Goal: Transaction & Acquisition: Purchase product/service

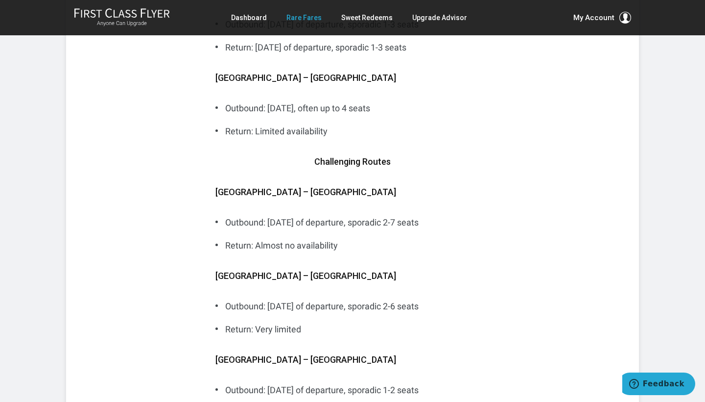
click at [306, 17] on link "Rare Fares" at bounding box center [304, 18] width 35 height 18
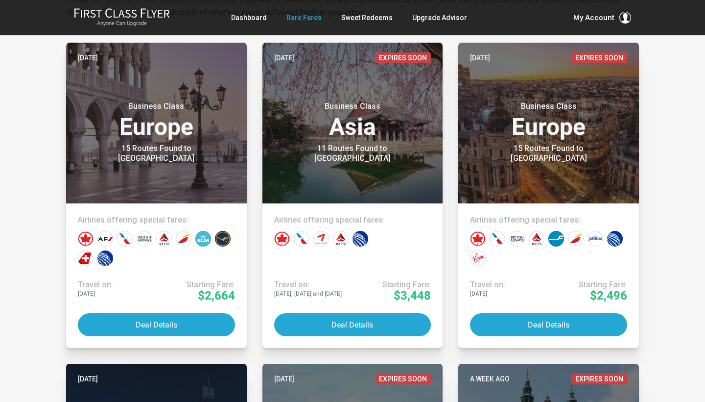
scroll to position [215, 0]
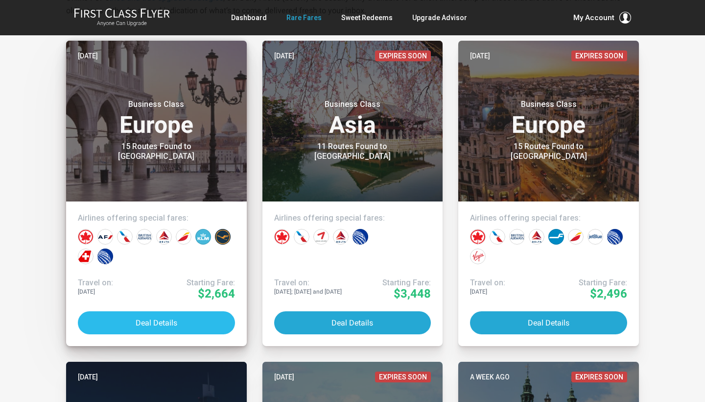
click at [184, 318] on button "Deal Details" at bounding box center [156, 322] width 157 height 23
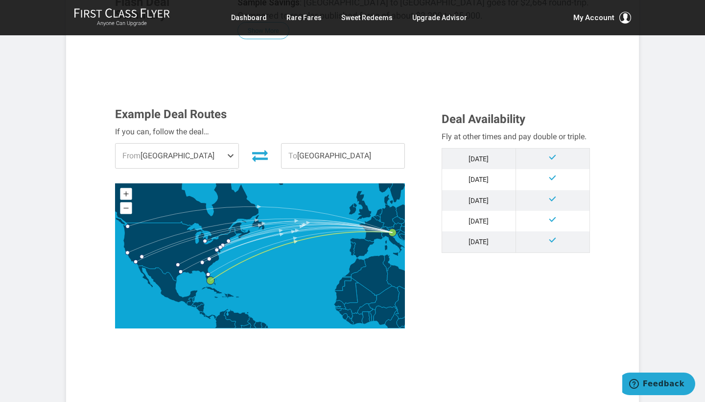
scroll to position [209, 0]
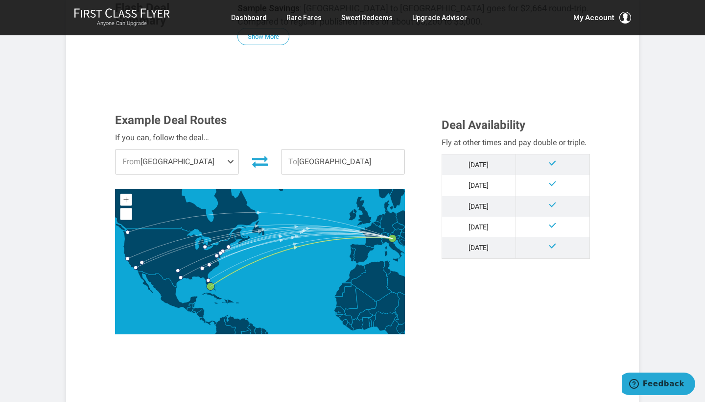
click at [228, 160] on span at bounding box center [233, 161] width 12 height 24
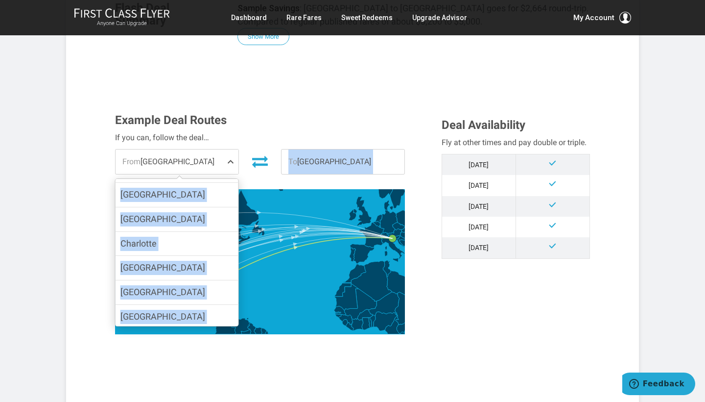
scroll to position [213, 0]
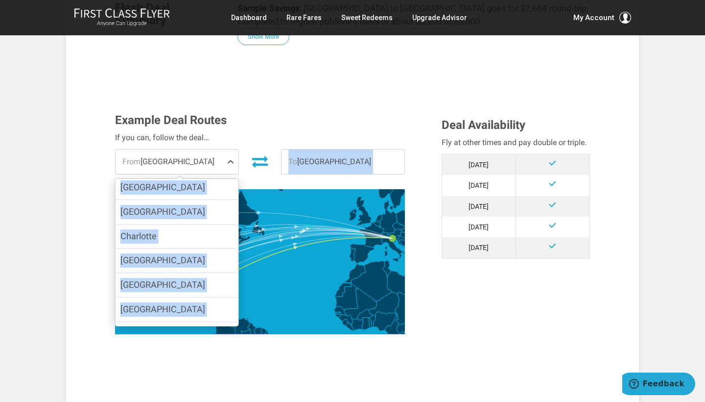
drag, startPoint x: 210, startPoint y: 281, endPoint x: 211, endPoint y: 326, distance: 45.6
click at [211, 331] on div "Example Deal Routes If you can, follow the deal… From Miami Los Angeles Boston …" at bounding box center [271, 226] width 327 height 225
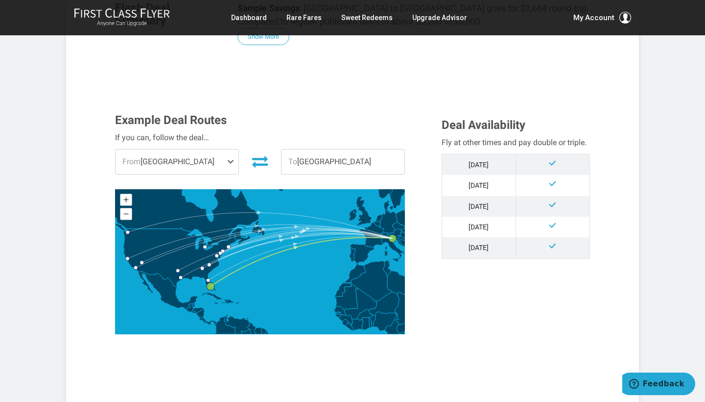
click at [232, 163] on span at bounding box center [233, 161] width 12 height 24
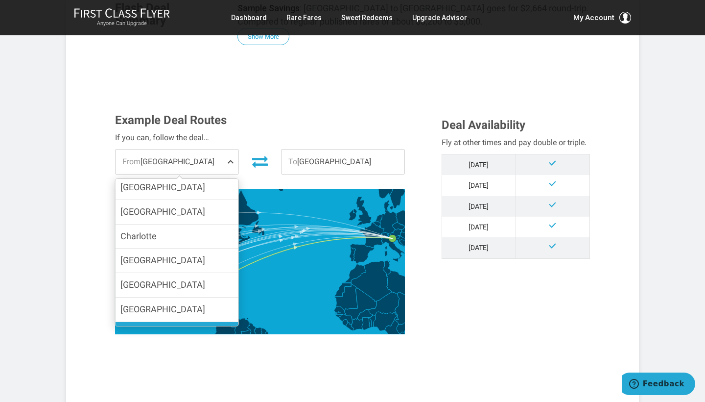
click at [186, 322] on label "Houston" at bounding box center [177, 334] width 123 height 24
click at [0, 0] on input "Houston" at bounding box center [0, 0] width 0 height 0
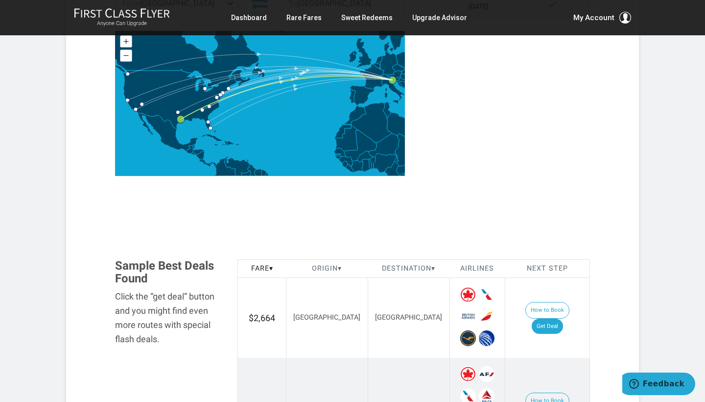
scroll to position [371, 0]
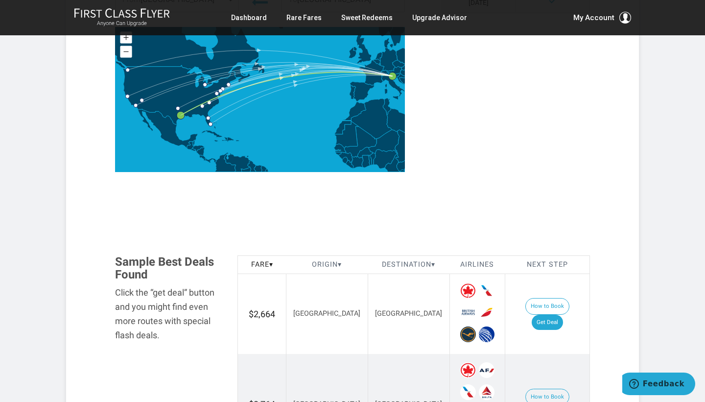
click at [568, 131] on div "Example Deal Routes If you can, follow the deal… From Houston Los Angeles Bosto…" at bounding box center [353, 69] width 490 height 235
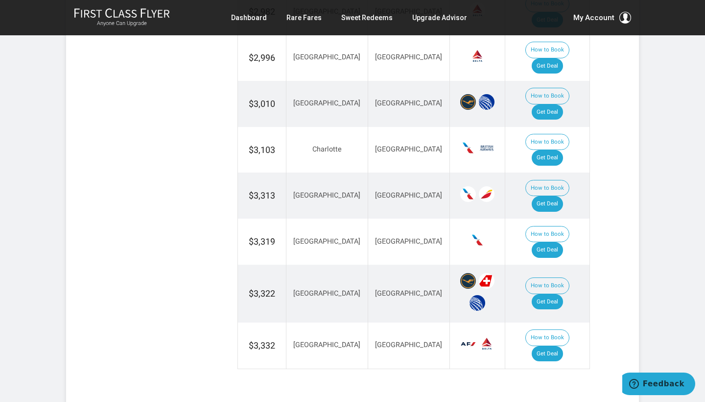
scroll to position [1169, 0]
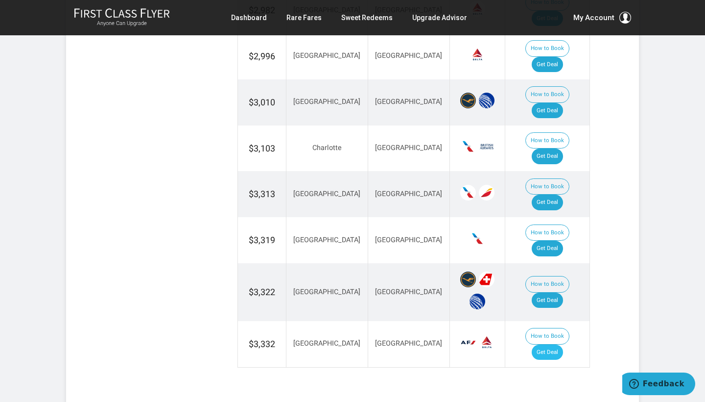
click at [546, 344] on link "Get Deal" at bounding box center [547, 352] width 31 height 16
